Goal: Transaction & Acquisition: Purchase product/service

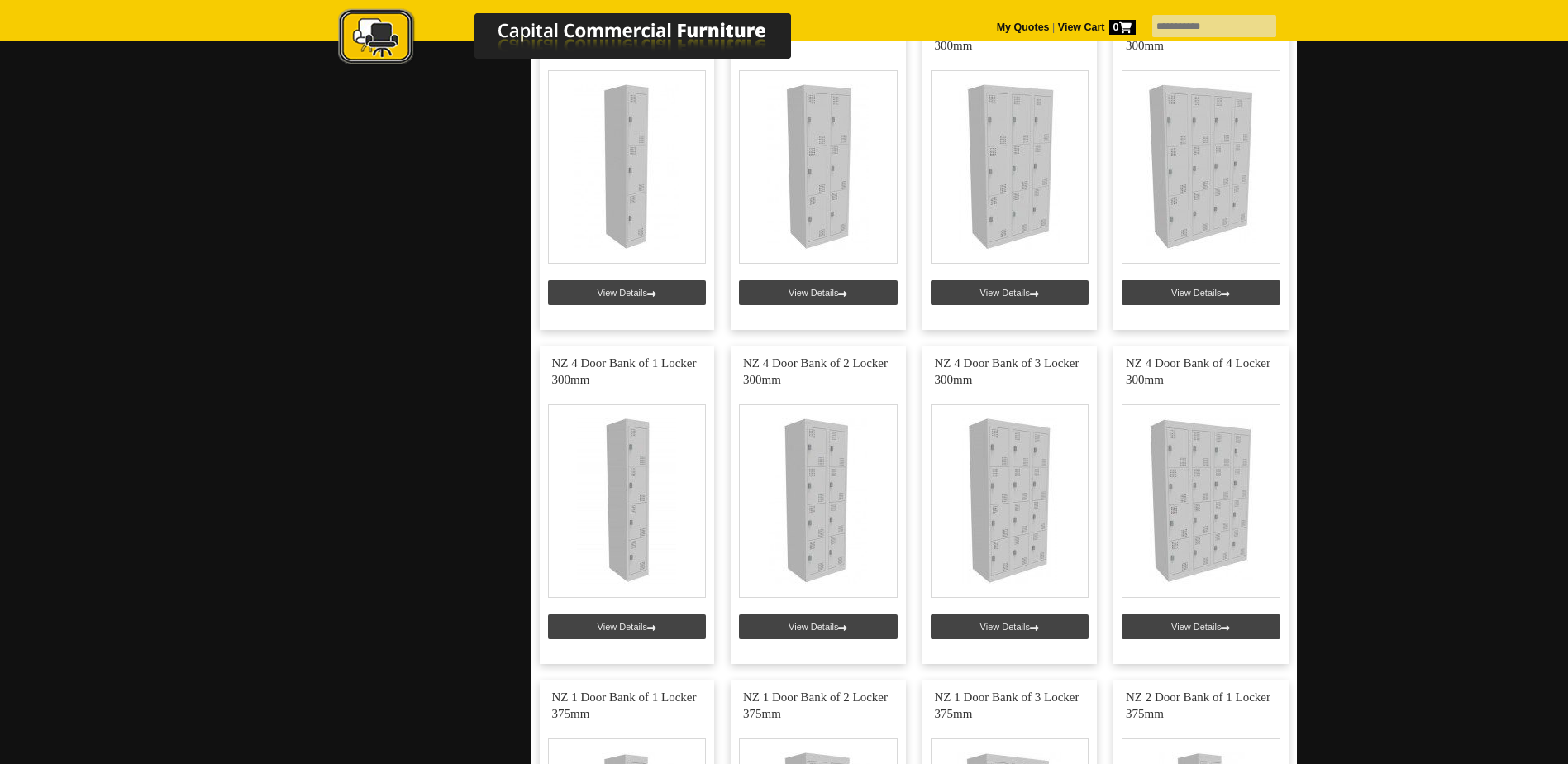
scroll to position [552, 0]
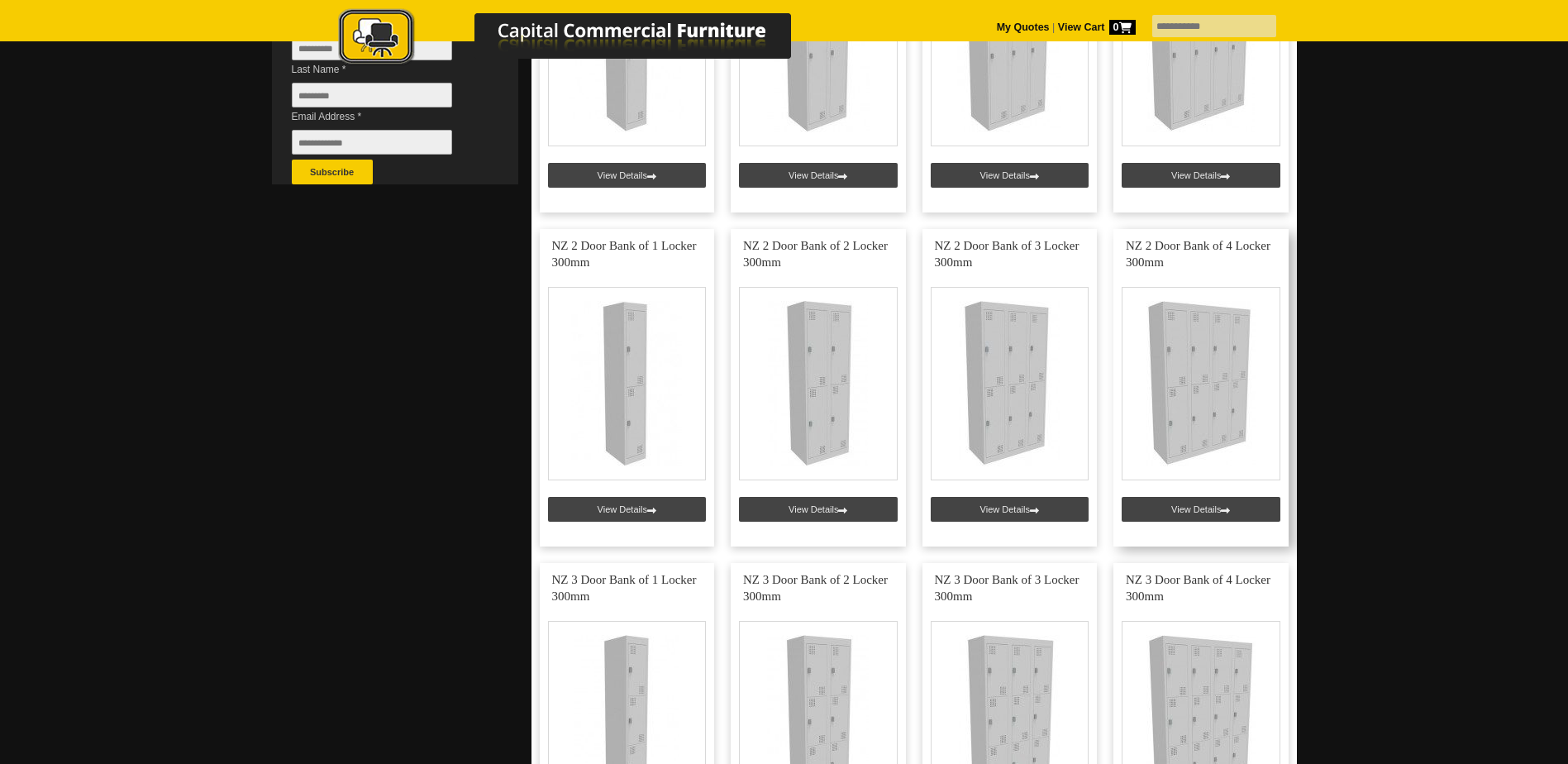
click at [1208, 327] on link at bounding box center [1201, 388] width 175 height 318
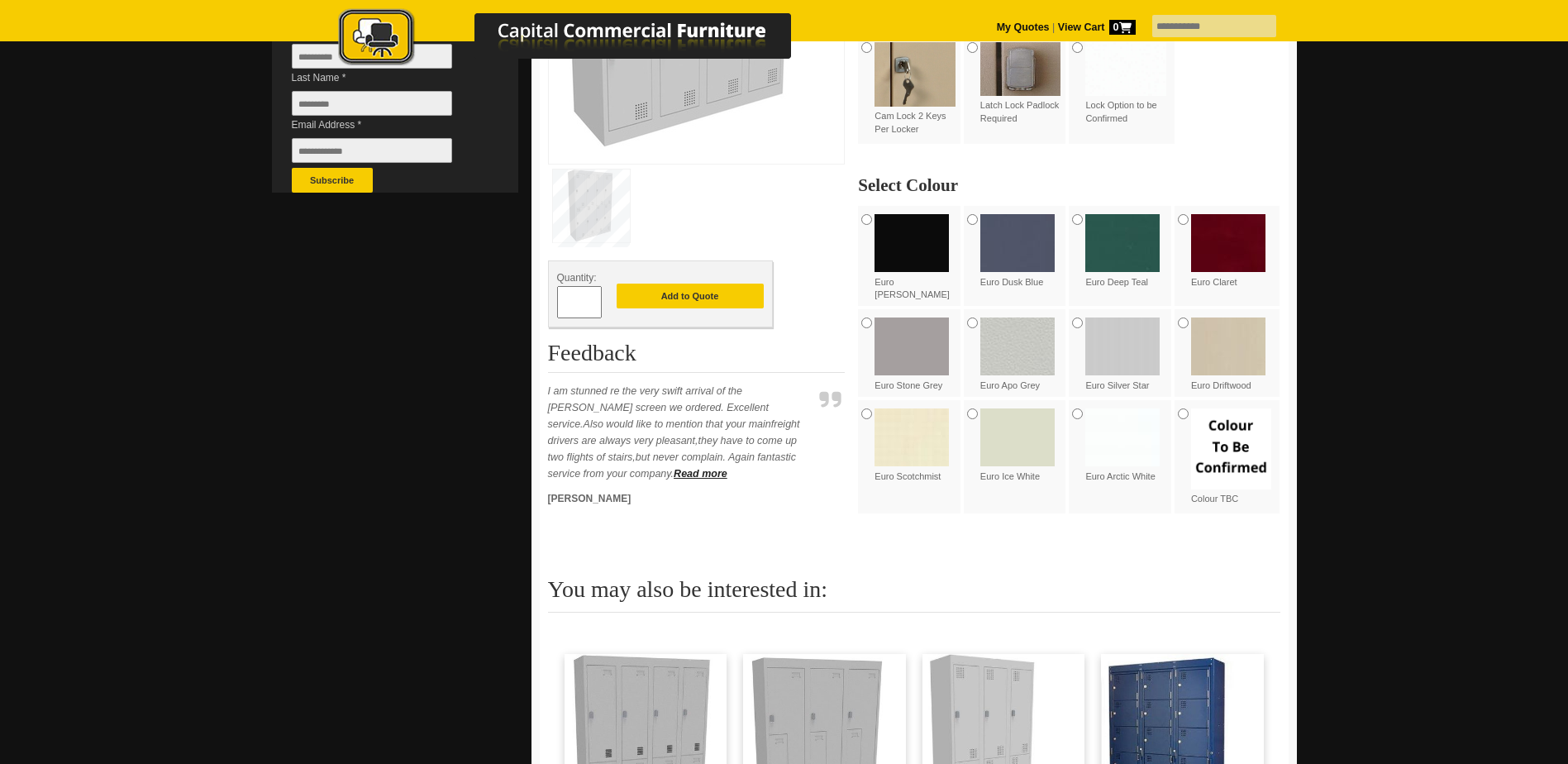
scroll to position [552, 0]
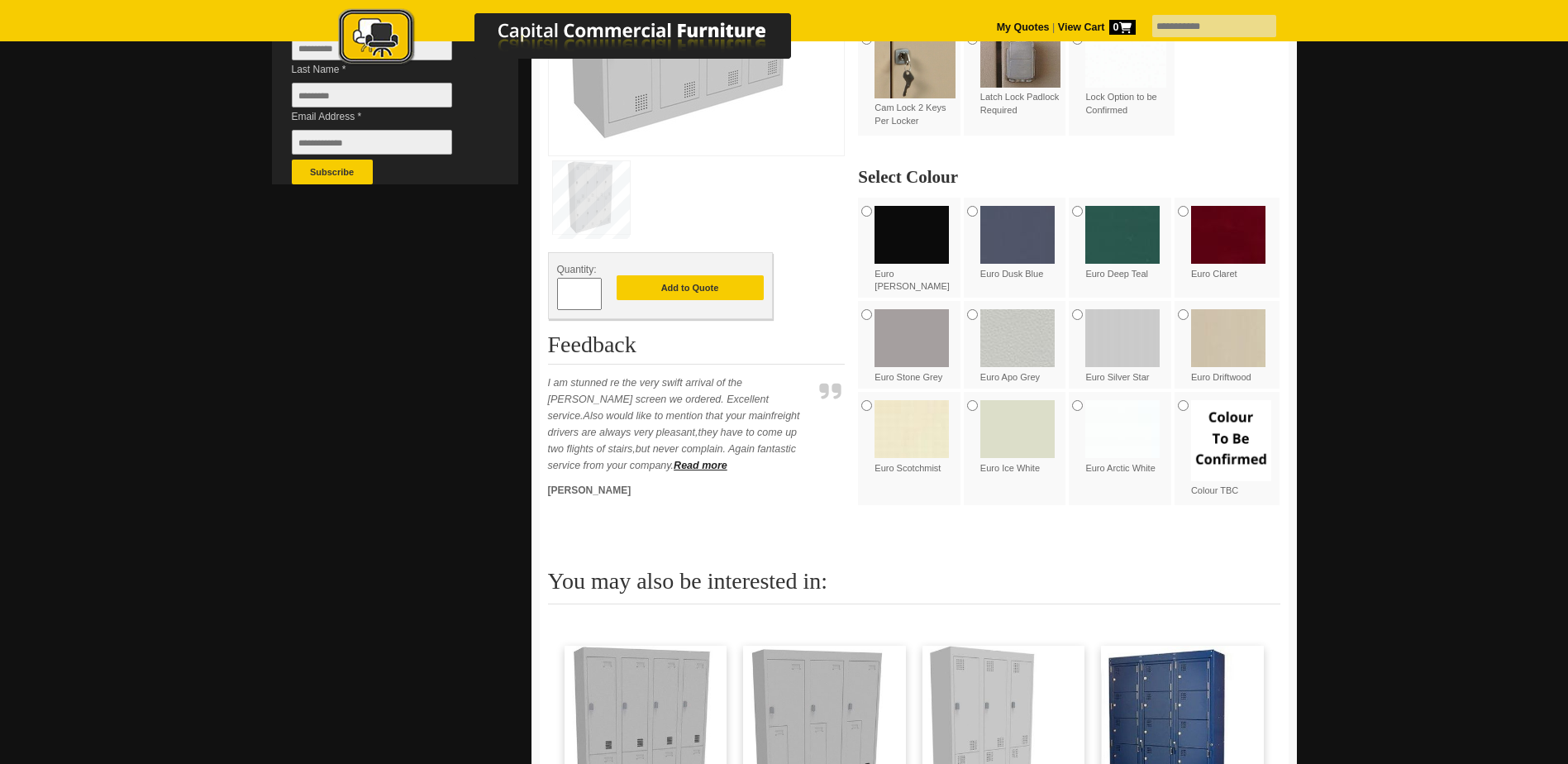
click at [893, 317] on img at bounding box center [912, 338] width 74 height 58
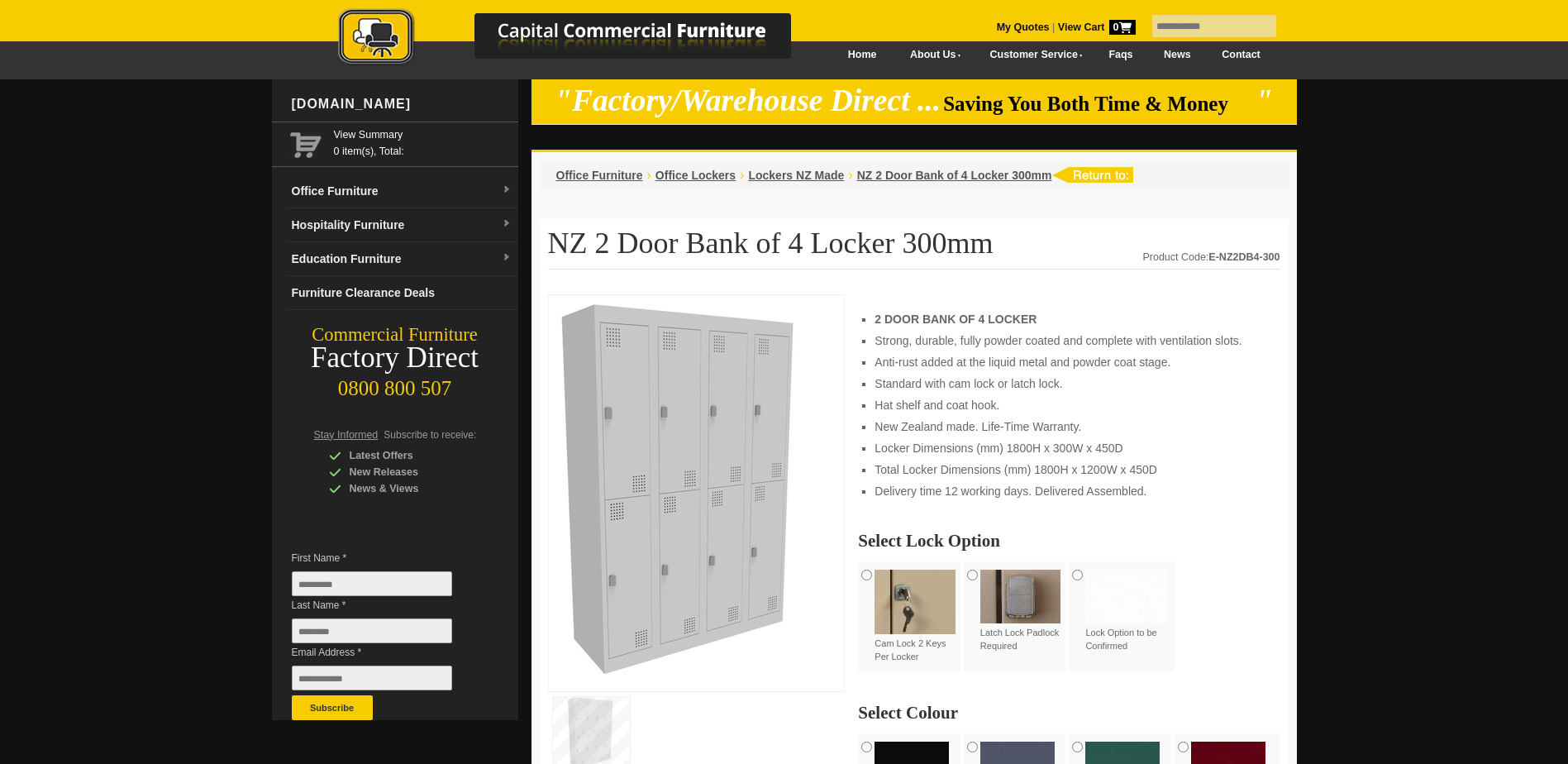
scroll to position [0, 0]
